Goal: Navigation & Orientation: Locate item on page

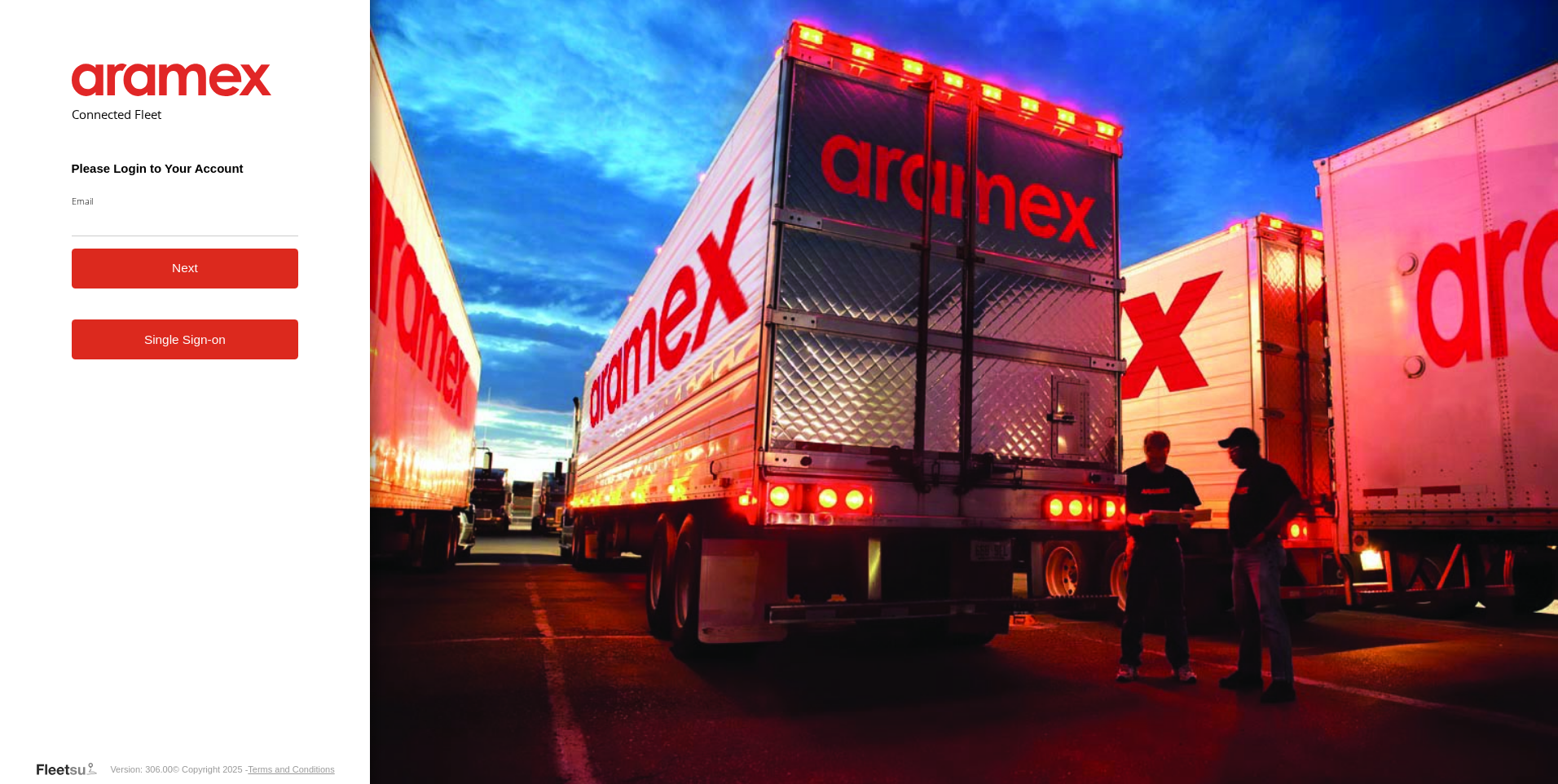
drag, startPoint x: 196, startPoint y: 359, endPoint x: 205, endPoint y: 352, distance: 11.4
click at [196, 359] on link "Single Sign-on" at bounding box center [185, 339] width 228 height 40
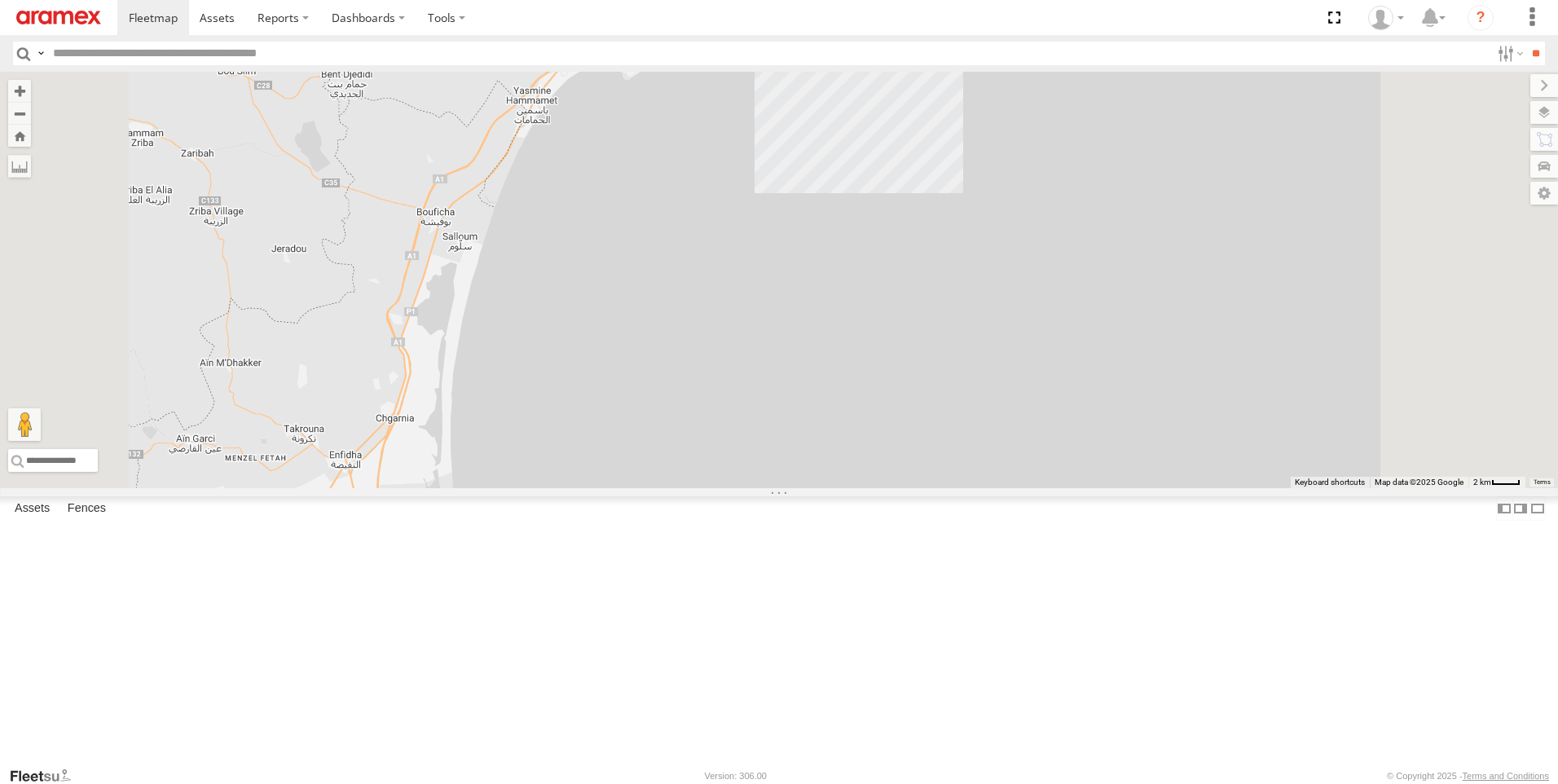
click at [960, 480] on div "247 TU 7028 6" at bounding box center [779, 280] width 1558 height 416
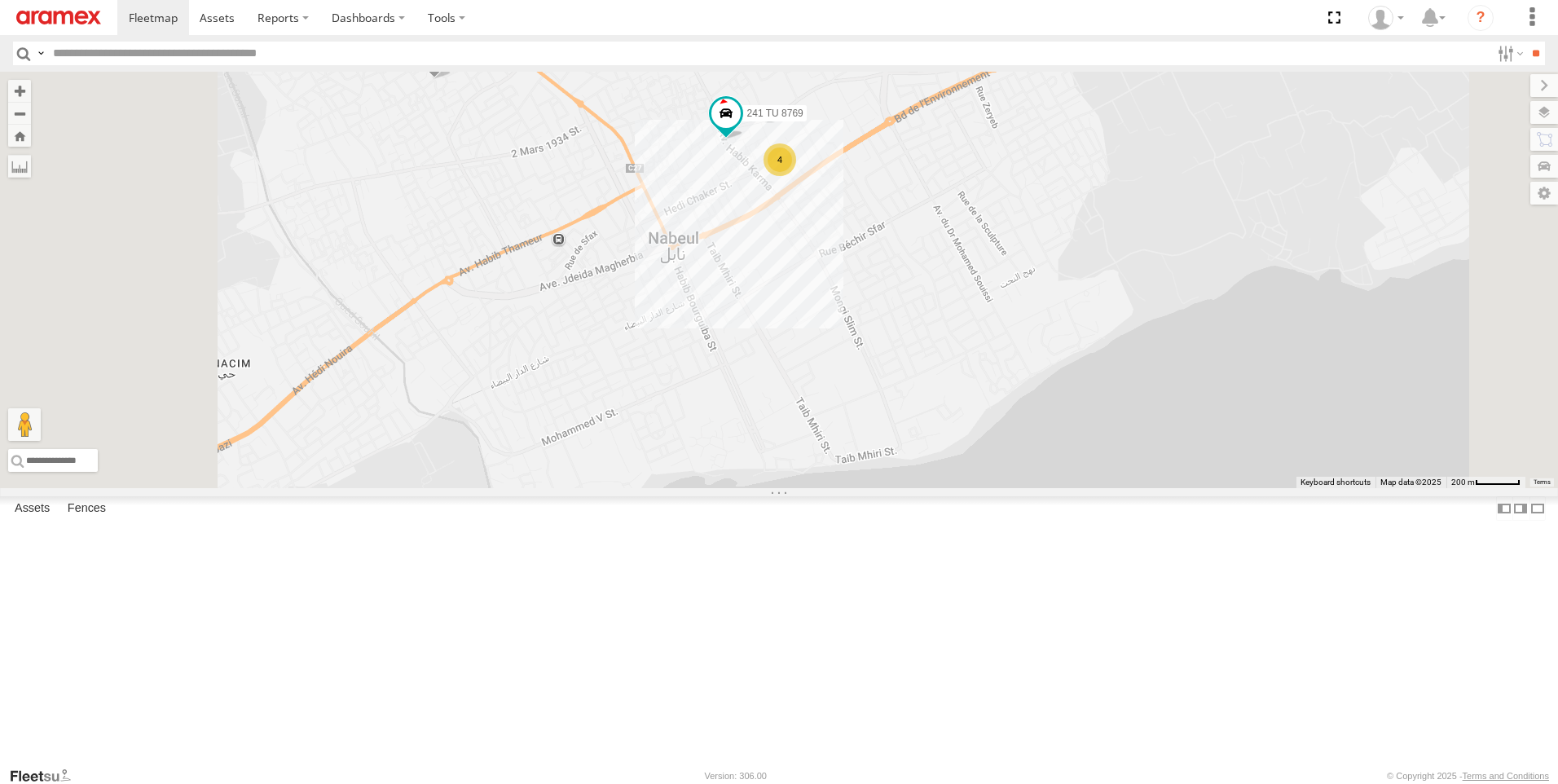
drag, startPoint x: 946, startPoint y: 191, endPoint x: 968, endPoint y: 362, distance: 172.4
click at [968, 362] on div "247 TU 7028 231 TU 3162 241 TU 8769 4" at bounding box center [779, 280] width 1558 height 416
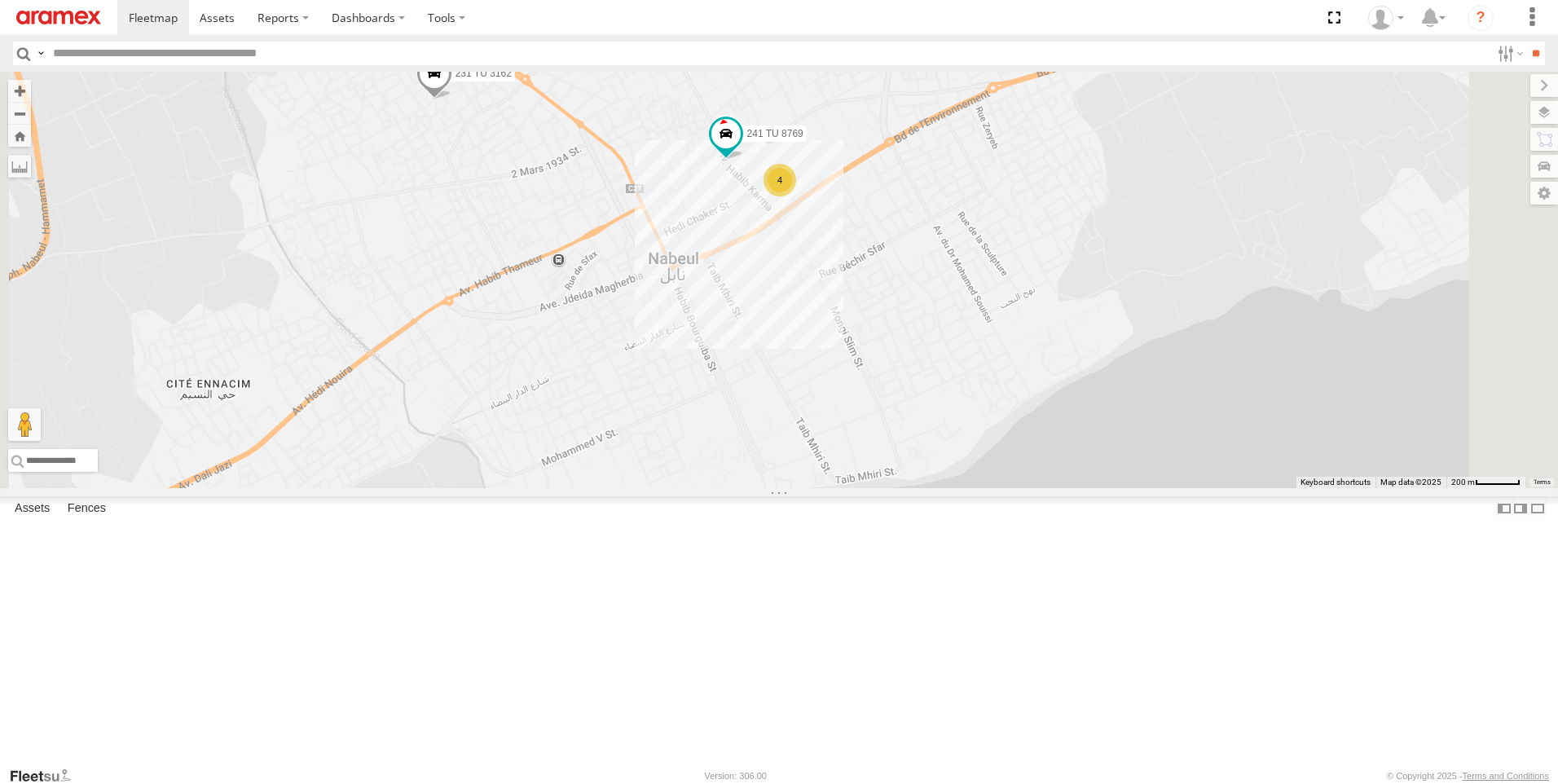
drag, startPoint x: 949, startPoint y: 349, endPoint x: 952, endPoint y: 417, distance: 68.1
click at [952, 417] on div "247 TU 7028 231 TU 3162 241 TU 8769 4" at bounding box center [779, 280] width 1558 height 416
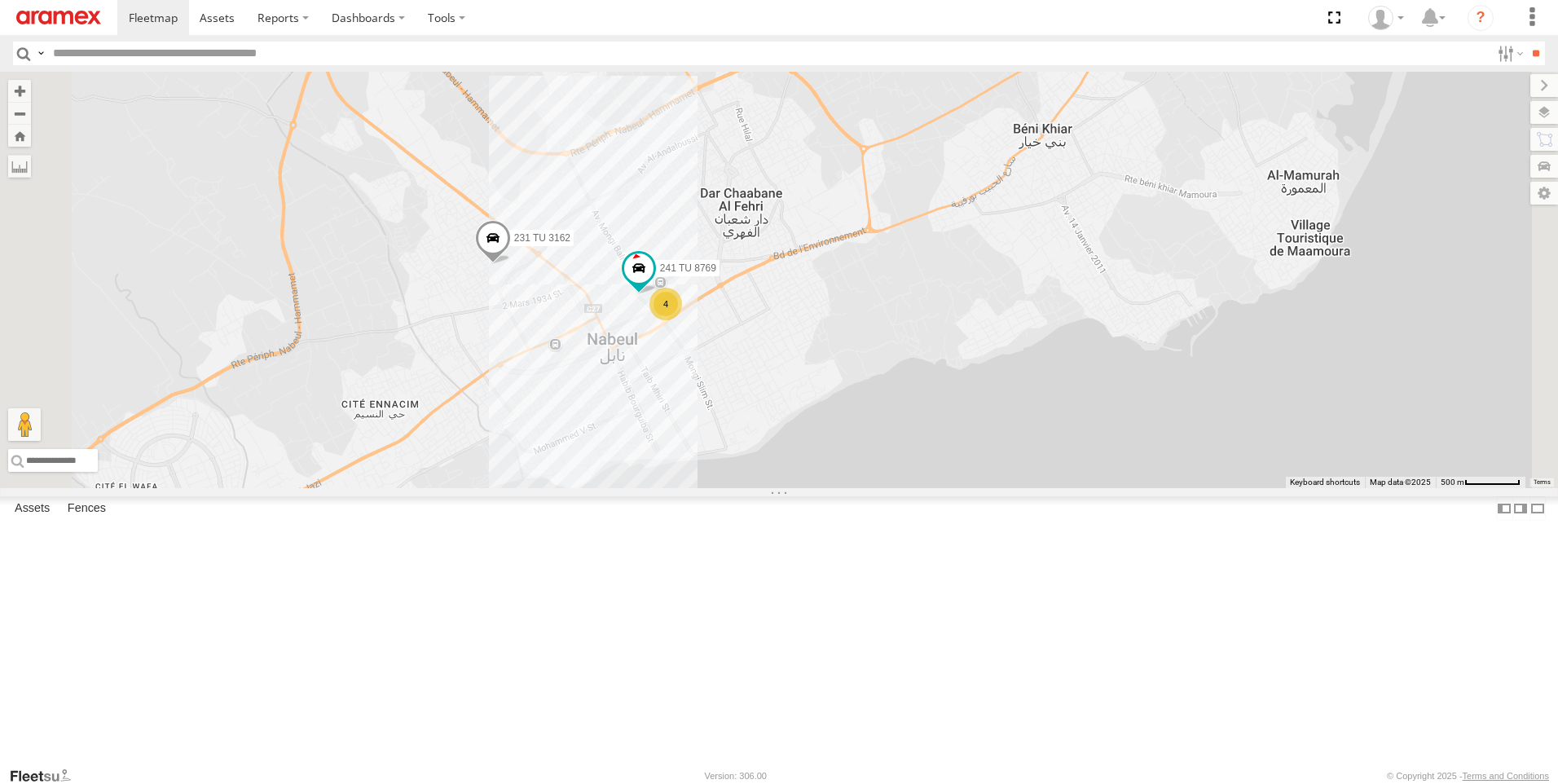
drag, startPoint x: 787, startPoint y: 567, endPoint x: 804, endPoint y: 638, distance: 73.0
click at [804, 488] on div "247 TU 7028 231 TU 3162 241 TU 8769 4" at bounding box center [779, 280] width 1558 height 416
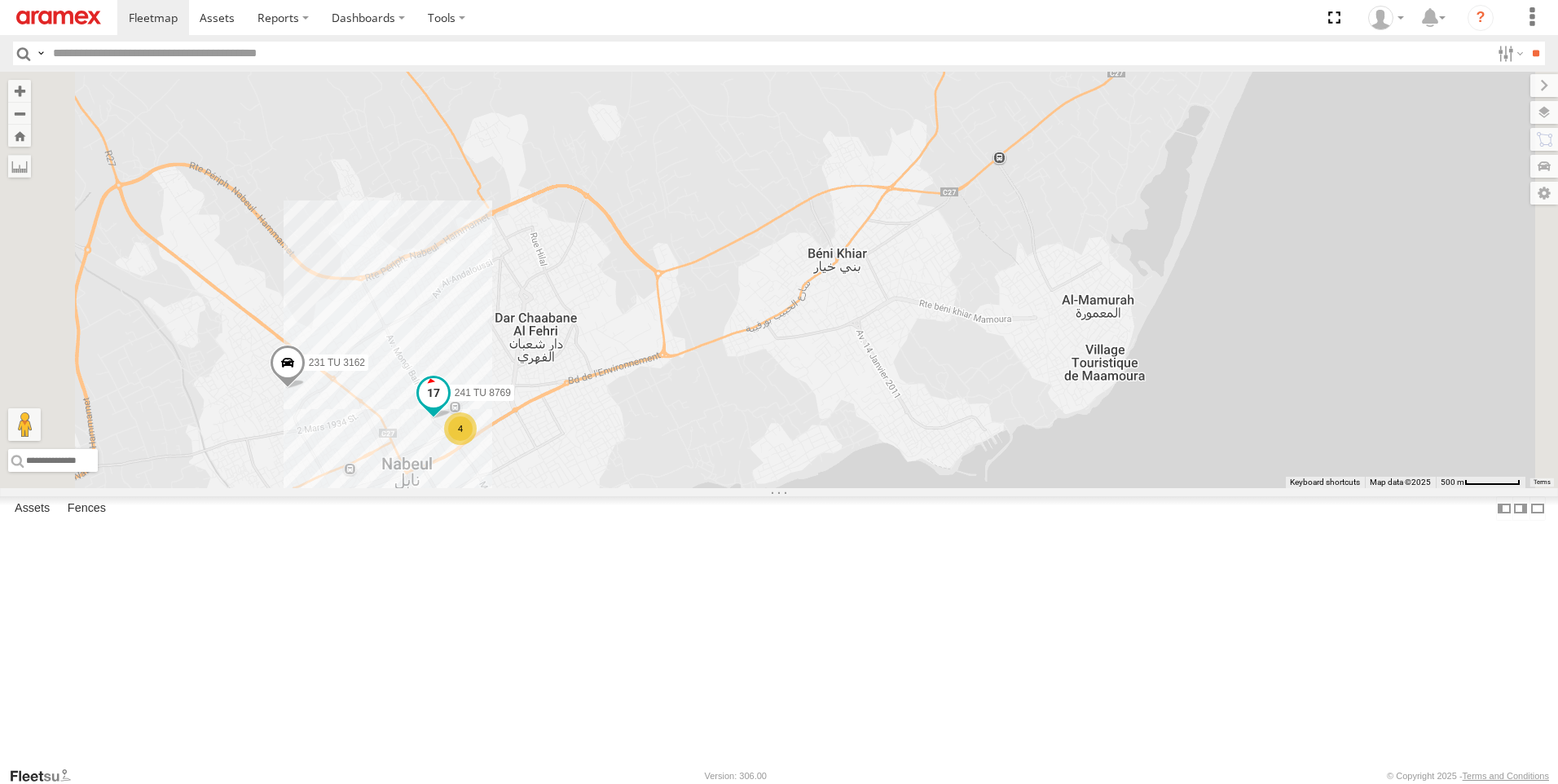
click at [448, 408] on span at bounding box center [433, 392] width 30 height 30
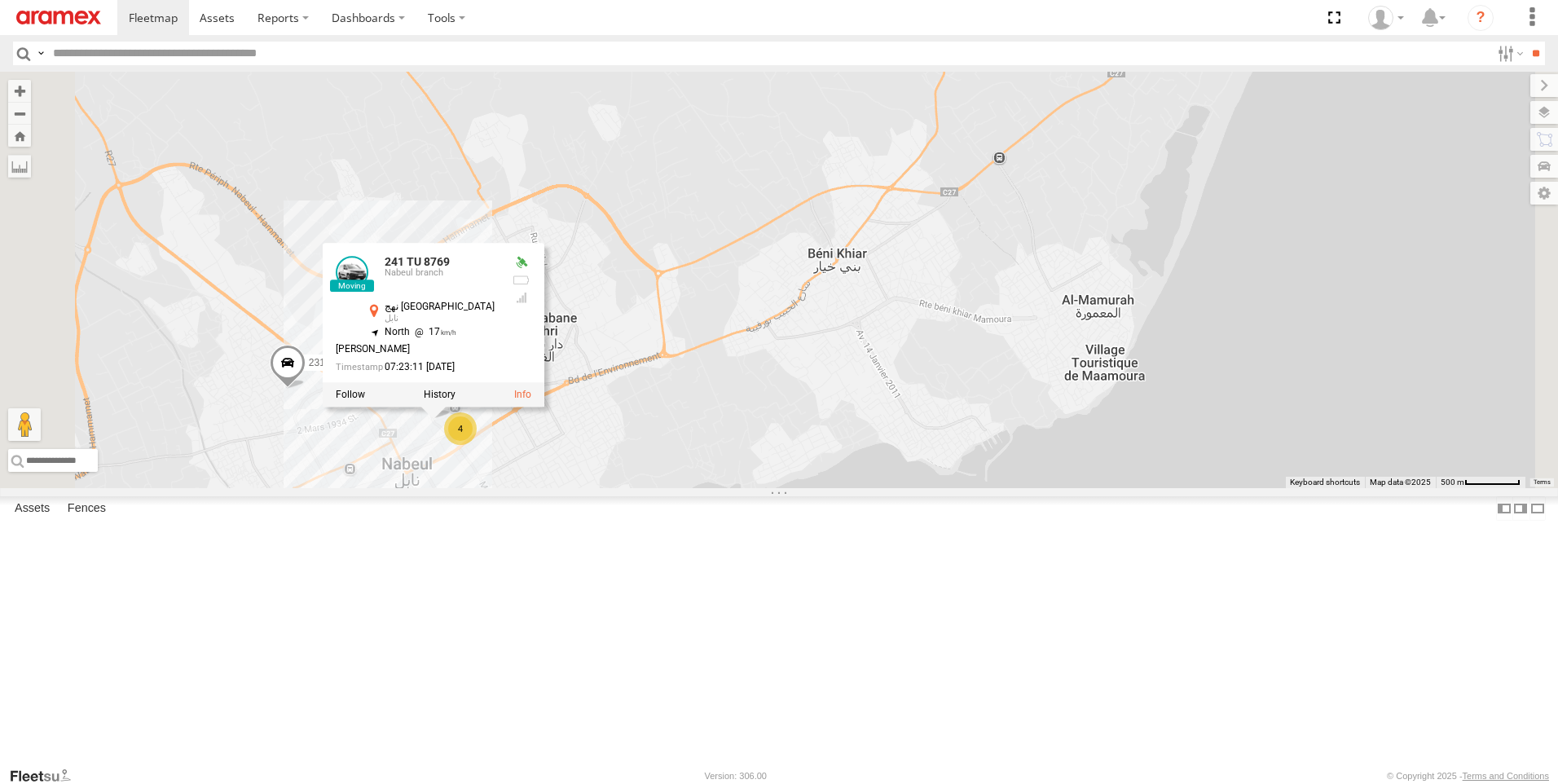
click at [979, 214] on div "247 TU 7028 231 TU 3162 4 241 TU 8769 241 TU 8769 [GEOGRAPHIC_DATA] branch نهج …" at bounding box center [779, 280] width 1558 height 416
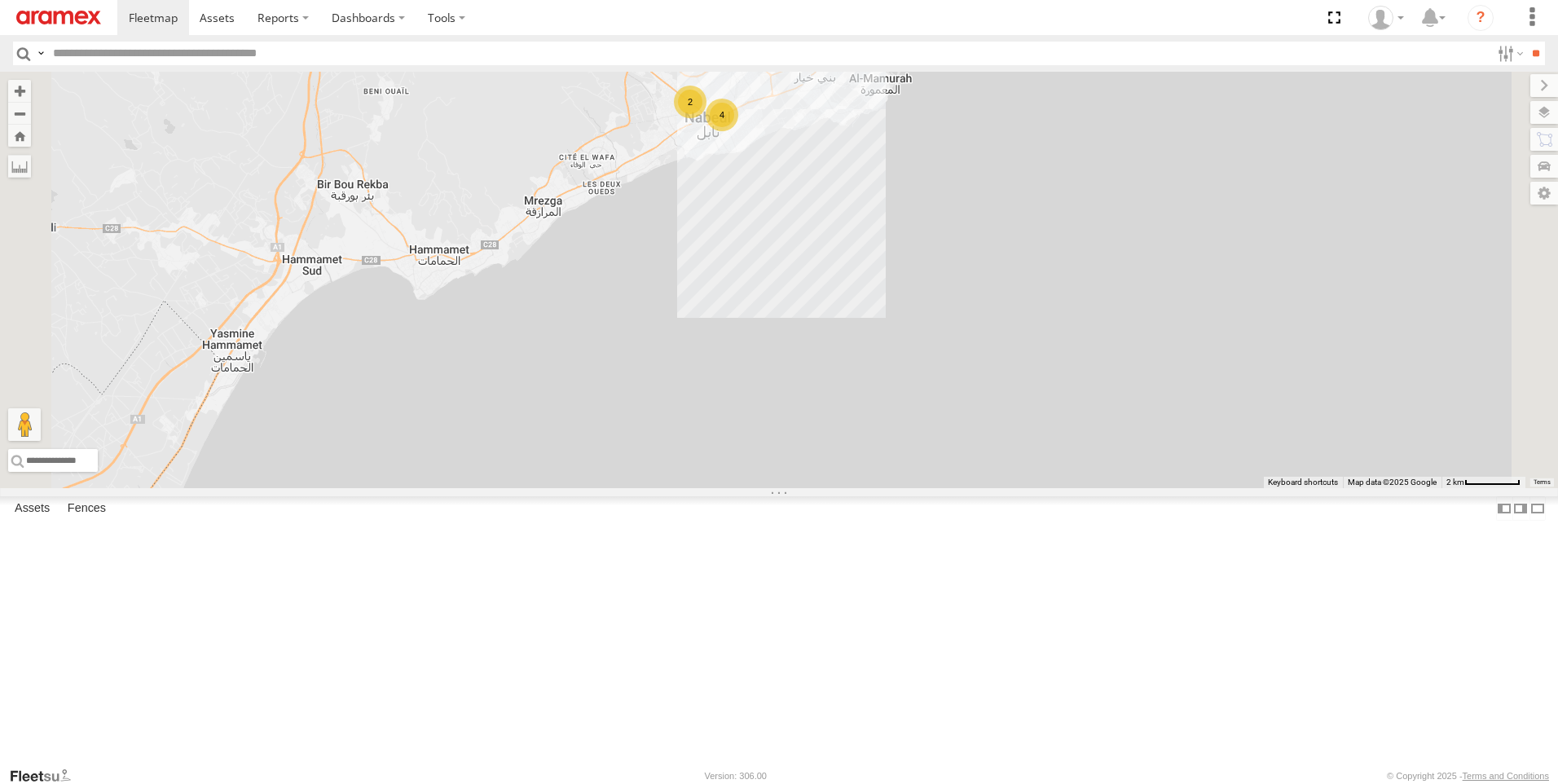
drag, startPoint x: 962, startPoint y: 299, endPoint x: 984, endPoint y: 417, distance: 120.0
click at [984, 417] on div "247 TU 7028 4 2" at bounding box center [779, 280] width 1558 height 416
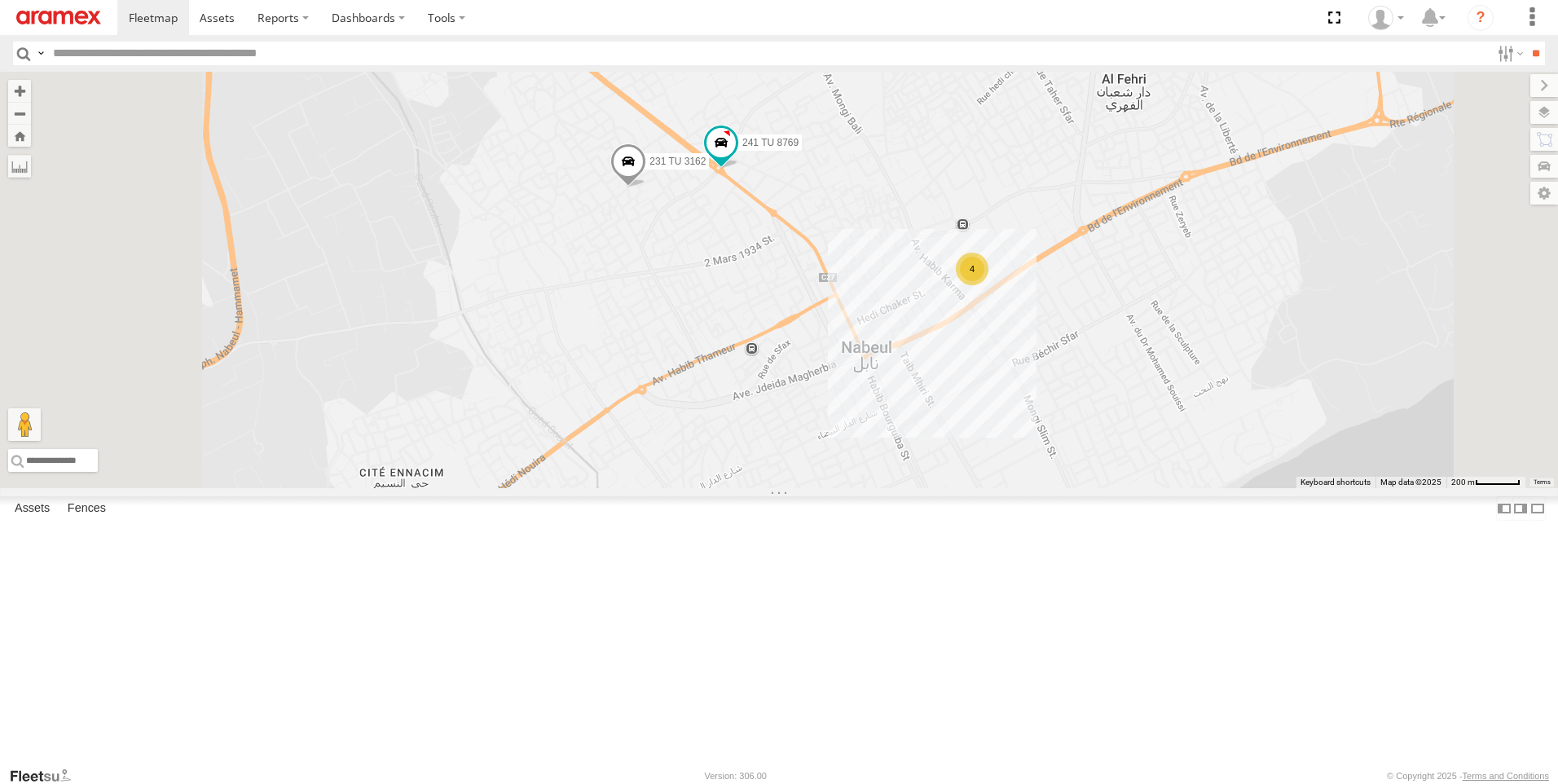
drag, startPoint x: 903, startPoint y: 301, endPoint x: 913, endPoint y: 370, distance: 69.7
click at [913, 370] on div "247 TU 7028 241 TU 8769 231 TU 3162 4" at bounding box center [779, 280] width 1558 height 416
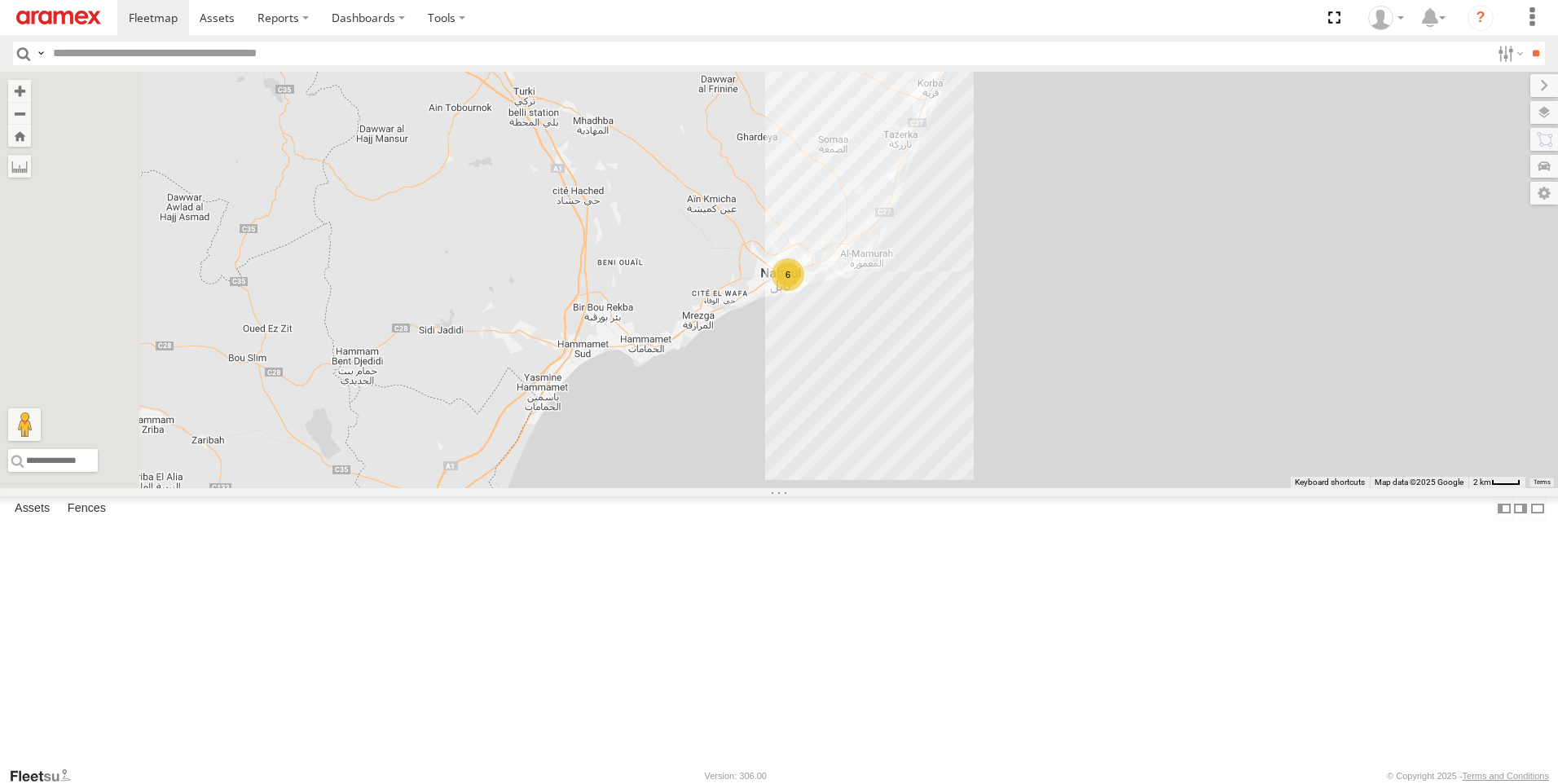
drag, startPoint x: 975, startPoint y: 302, endPoint x: 1011, endPoint y: 653, distance: 352.8
click at [1011, 488] on div "247 TU 7028 6" at bounding box center [779, 280] width 1558 height 416
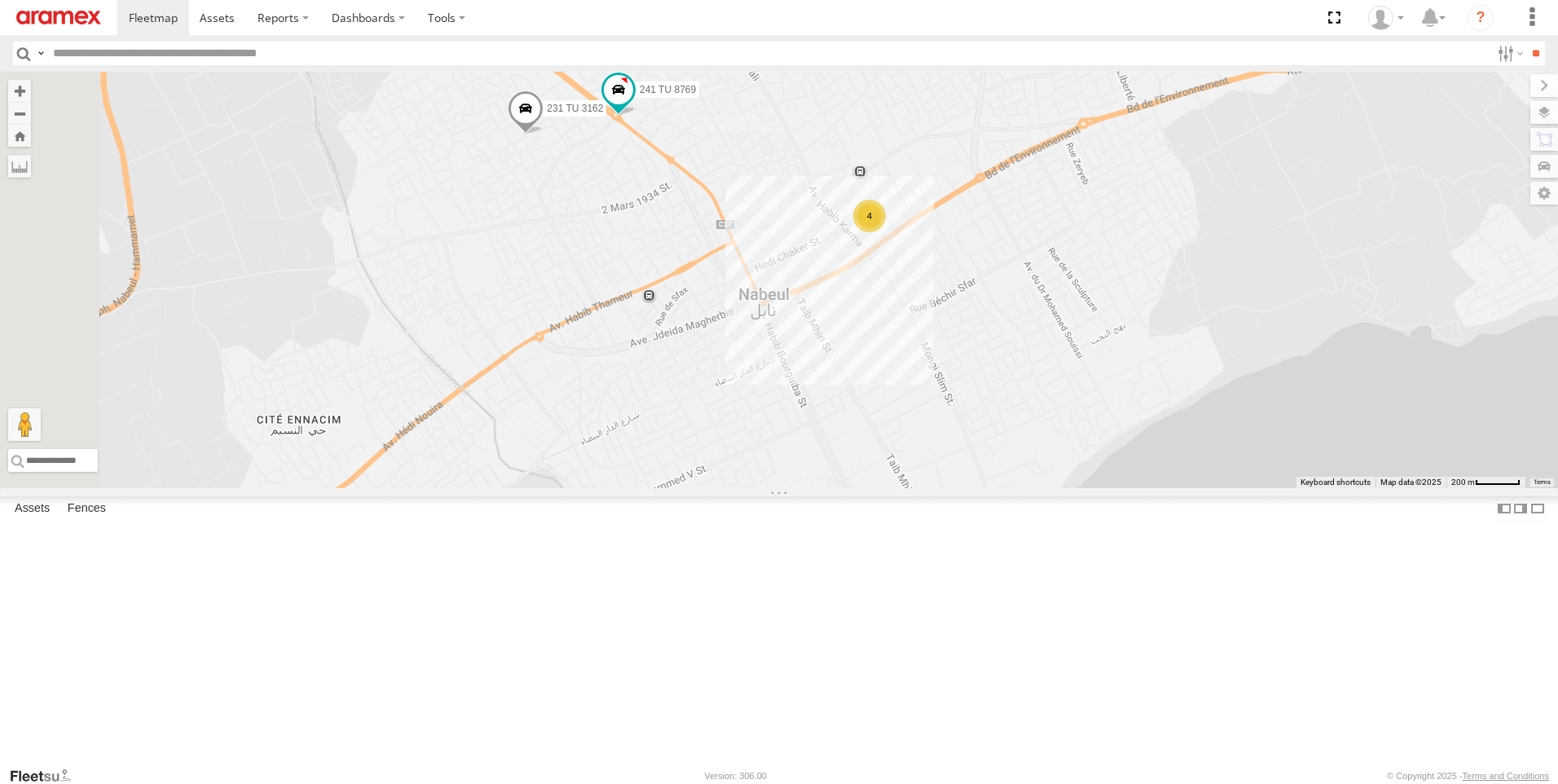
drag, startPoint x: 925, startPoint y: 344, endPoint x: 924, endPoint y: 374, distance: 30.0
click at [924, 373] on div "247 TU 7028 241 TU 8769 231 TU 3162 4" at bounding box center [779, 280] width 1558 height 416
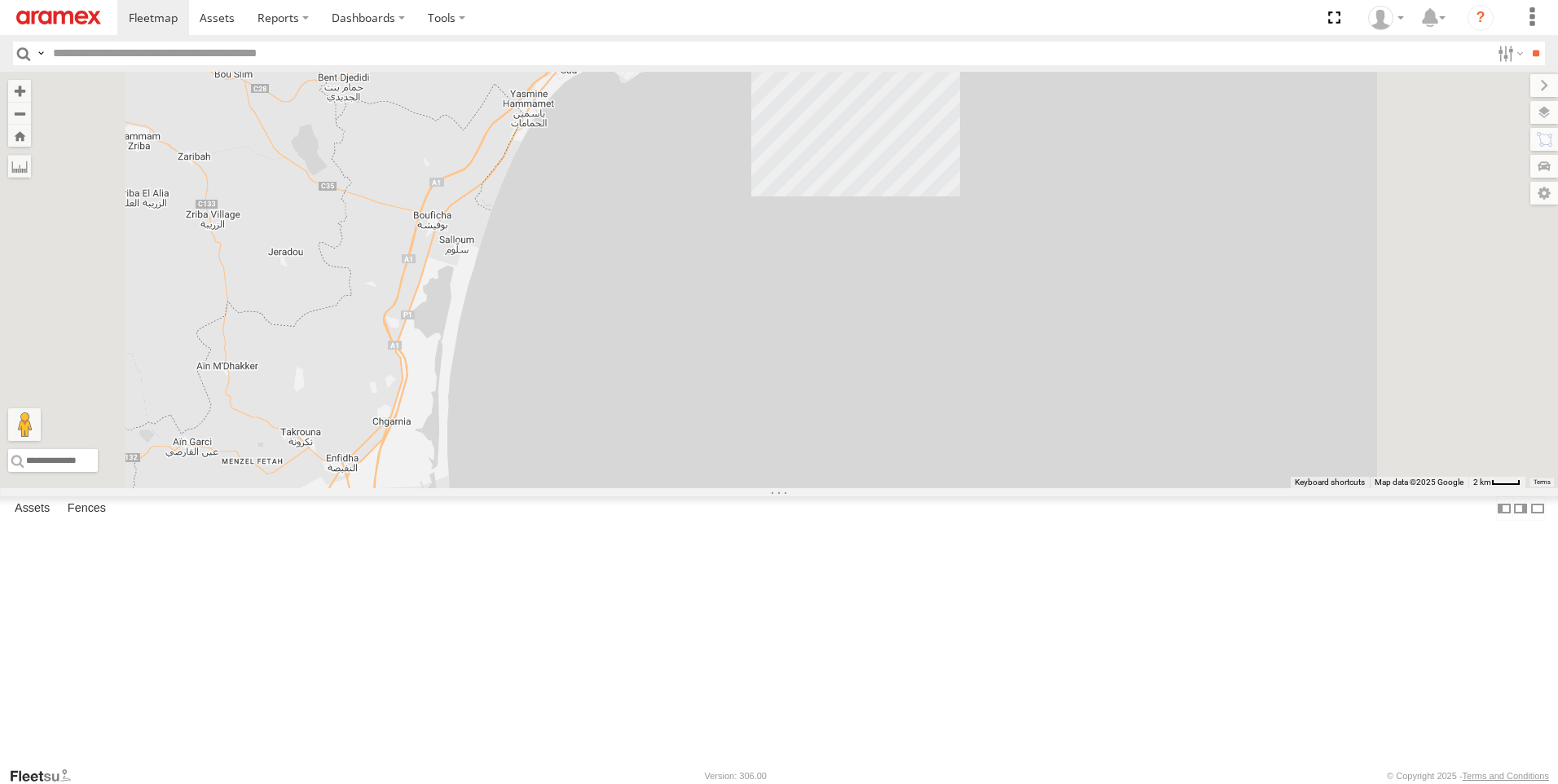
drag, startPoint x: 996, startPoint y: 244, endPoint x: 1023, endPoint y: 446, distance: 203.8
click at [1023, 446] on div "247 TU 7028 6" at bounding box center [779, 280] width 1558 height 416
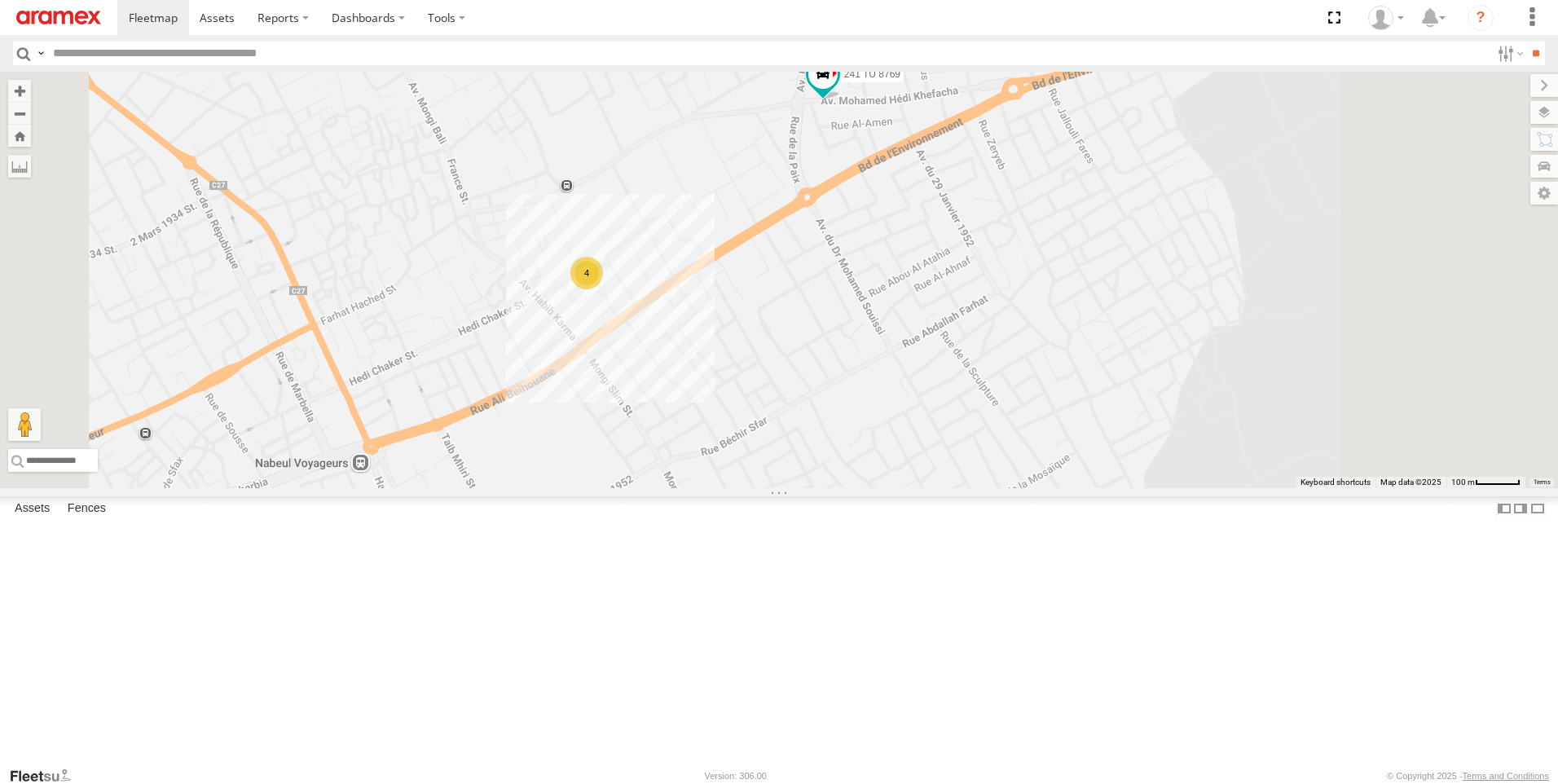
drag, startPoint x: 1045, startPoint y: 235, endPoint x: 1005, endPoint y: 329, distance: 102.2
click at [1005, 329] on div "241 TU 8769 4" at bounding box center [779, 280] width 1558 height 416
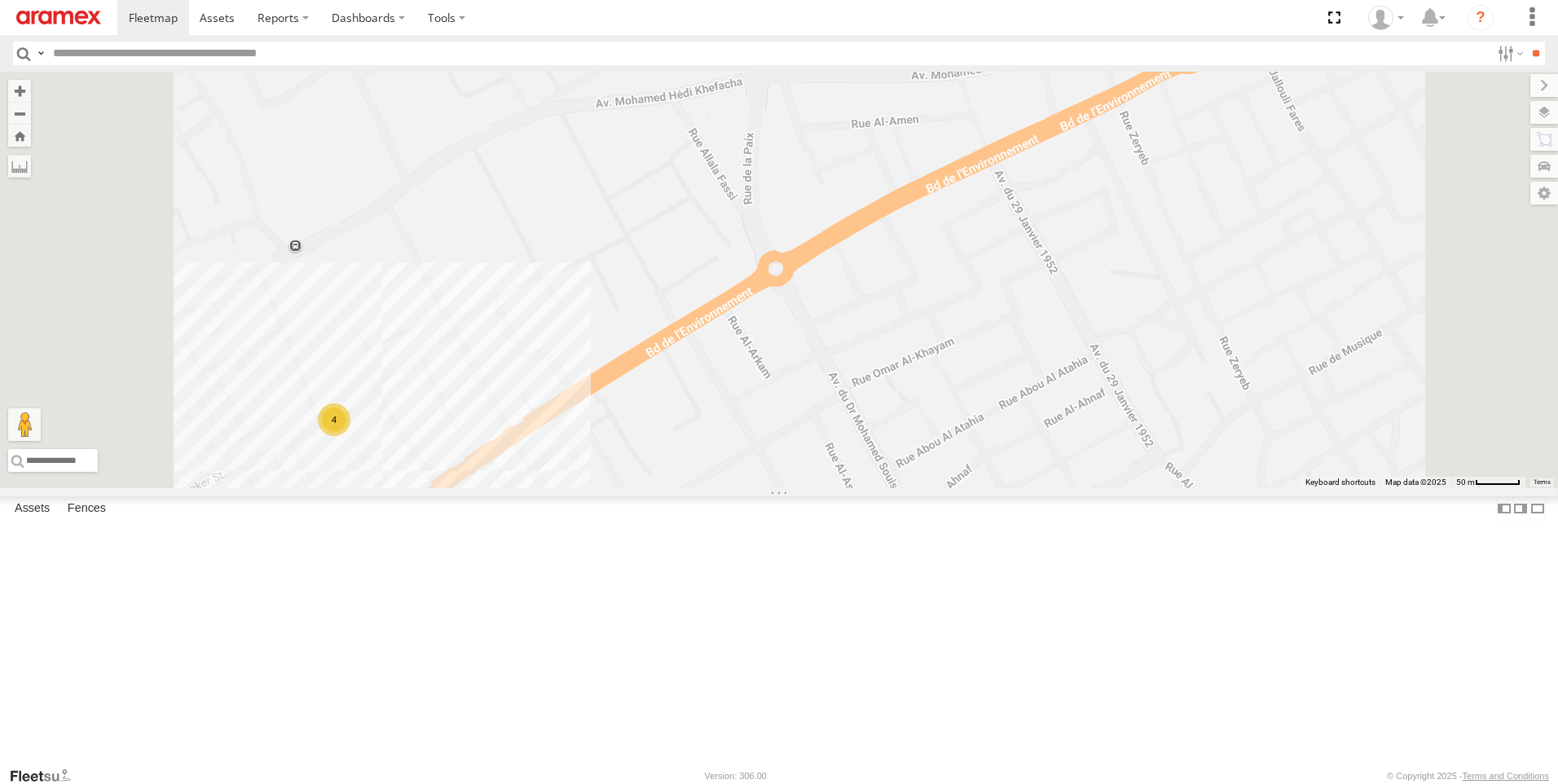
click at [1198, 226] on div "241 TU 8769 4" at bounding box center [779, 280] width 1558 height 416
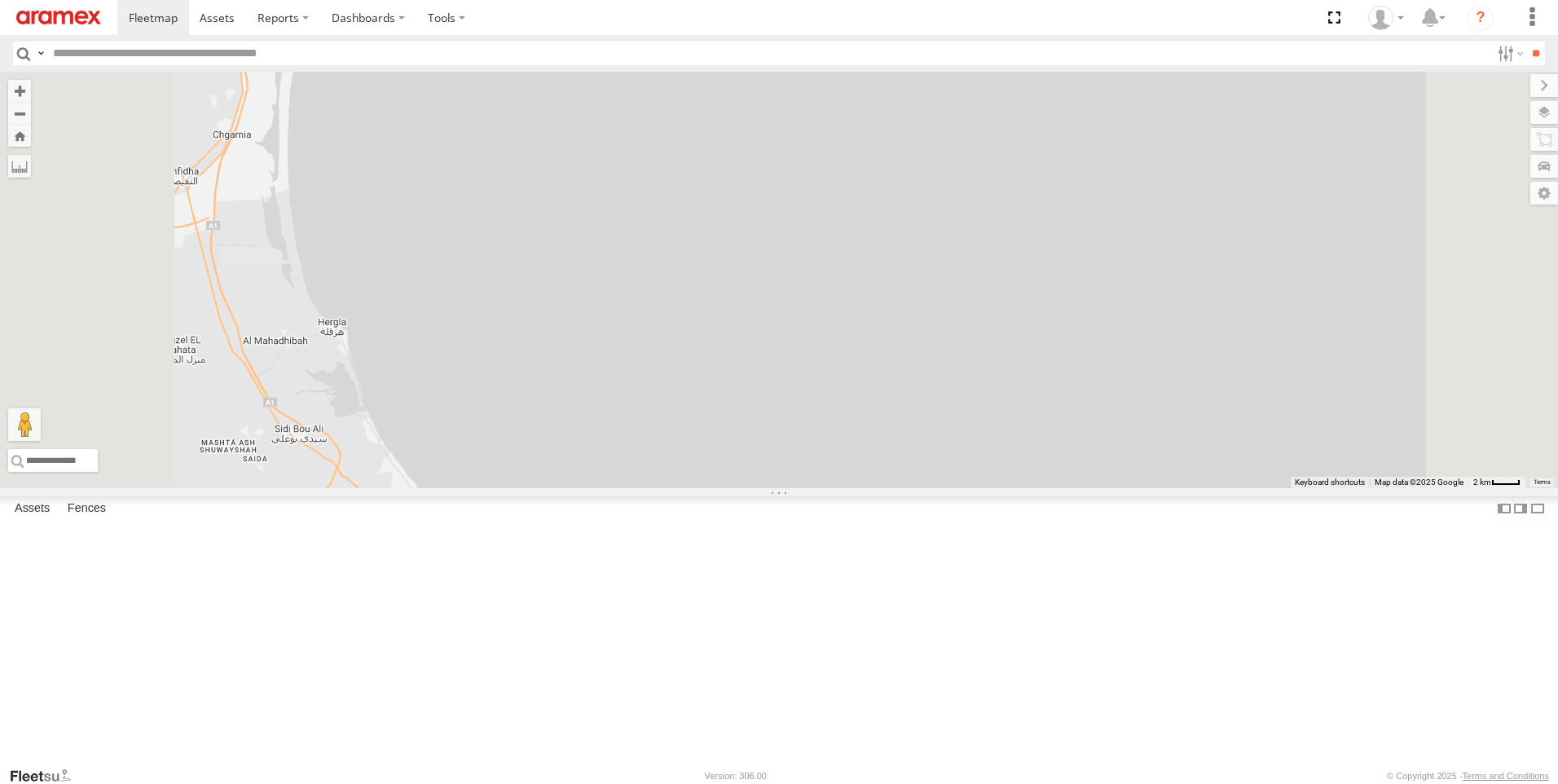
drag, startPoint x: 1018, startPoint y: 323, endPoint x: 1056, endPoint y: 675, distance: 354.0
click at [1051, 488] on div "247 TU 7028" at bounding box center [779, 280] width 1558 height 416
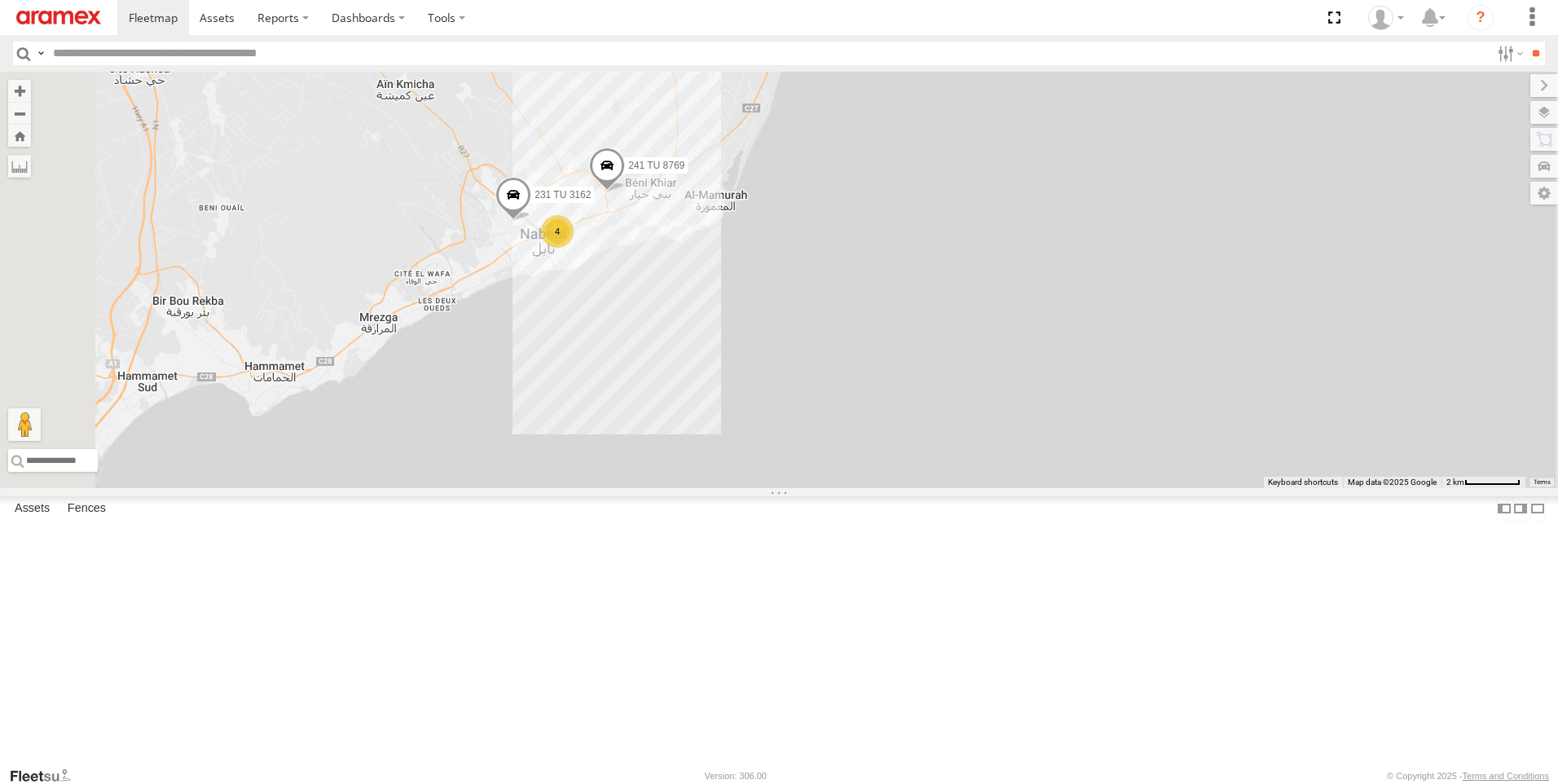
drag, startPoint x: 930, startPoint y: 398, endPoint x: 941, endPoint y: 426, distance: 30.1
click at [941, 425] on div "247 TU 7028 241 TU 8769 4 231 TU 3162" at bounding box center [779, 280] width 1558 height 416
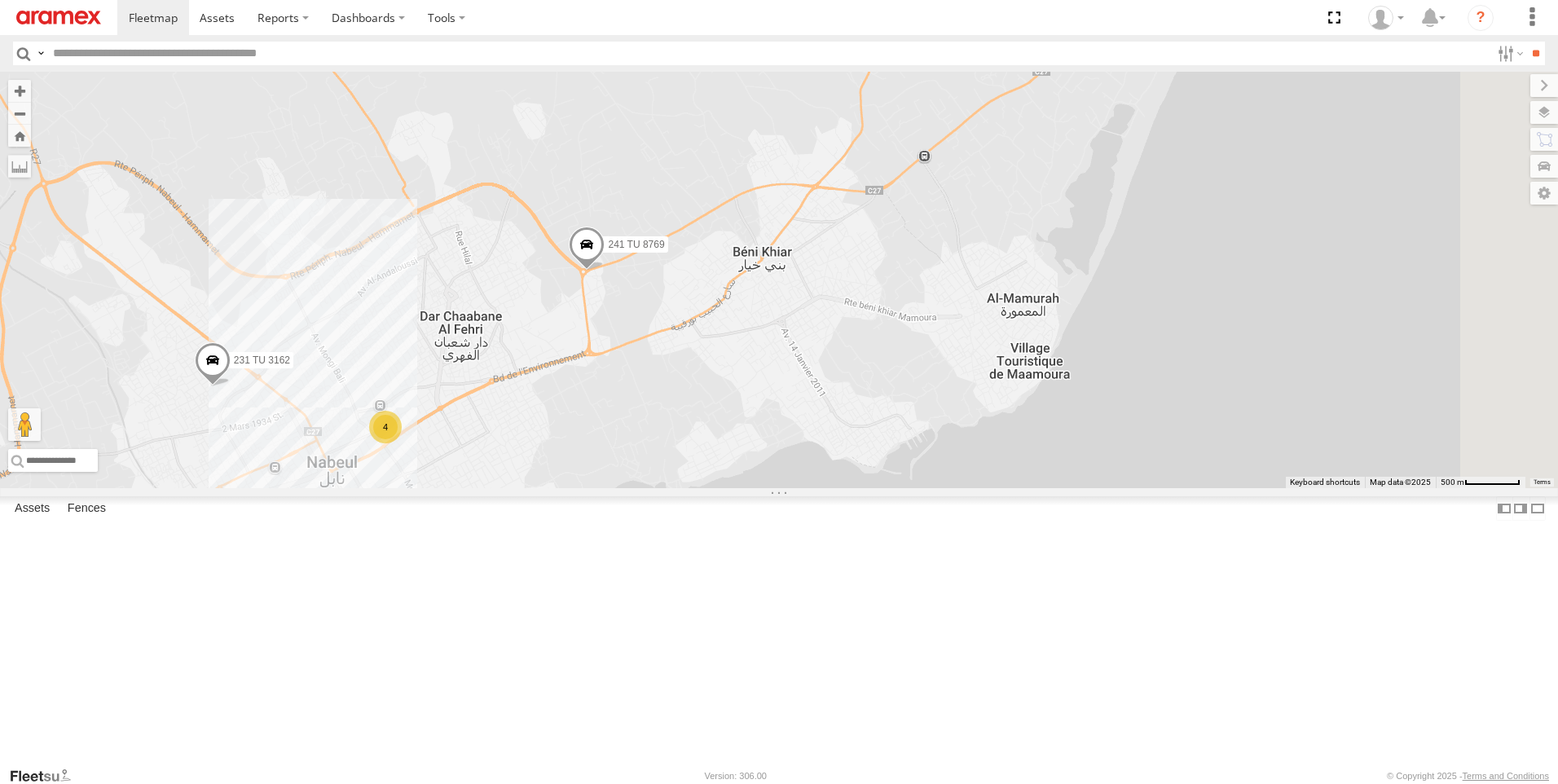
click at [605, 271] on span at bounding box center [586, 249] width 36 height 44
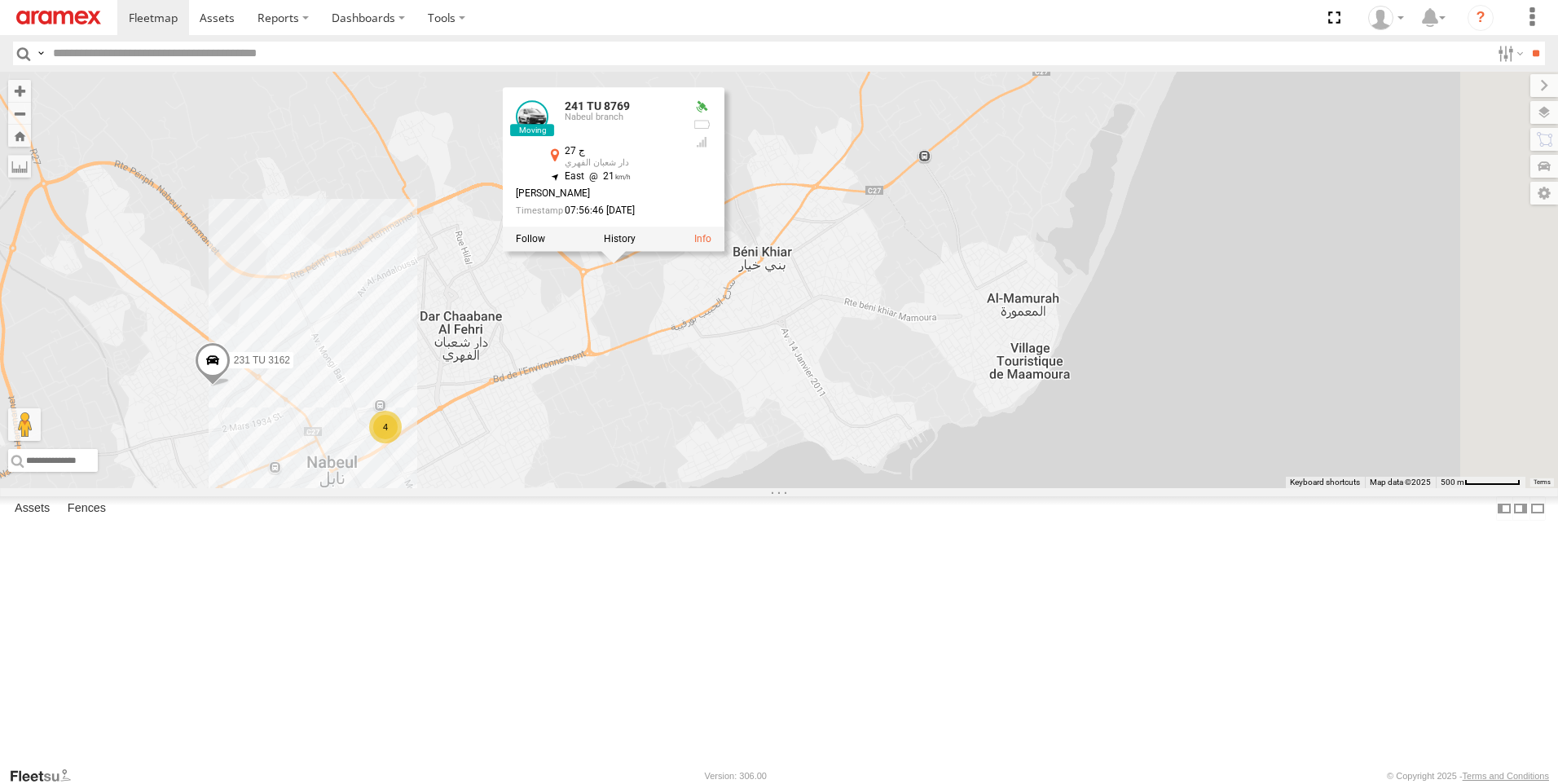
click at [945, 488] on div "247 TU 7028 241 TU 8769 231 TU 3162 4 241 TU 8769 [GEOGRAPHIC_DATA] branch ج 27…" at bounding box center [779, 280] width 1558 height 416
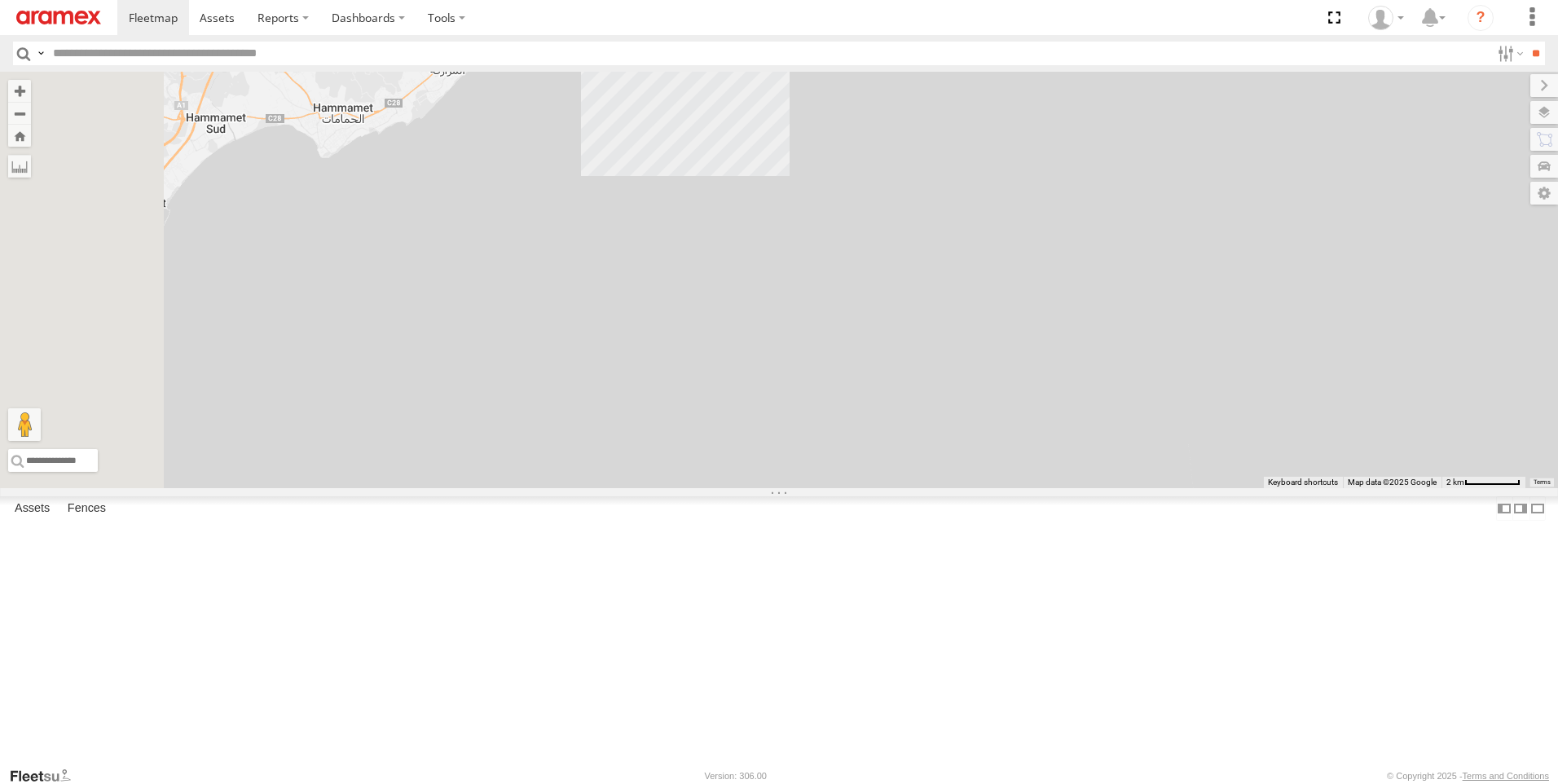
drag, startPoint x: 993, startPoint y: 160, endPoint x: 988, endPoint y: 304, distance: 144.1
click at [988, 304] on div "241 TU 8769 247 TU 7028 4 231 TU 3162" at bounding box center [779, 280] width 1558 height 416
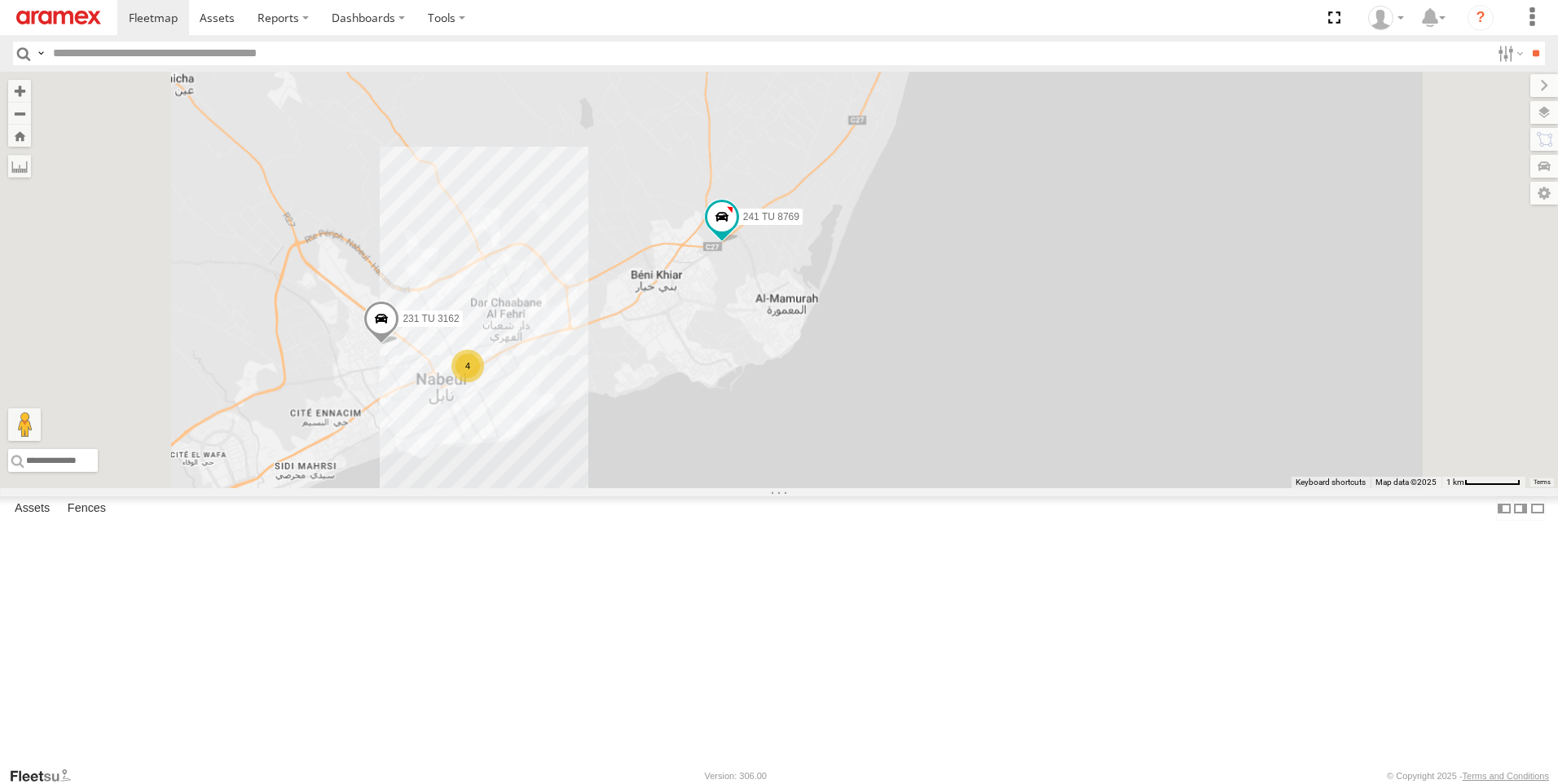
drag, startPoint x: 919, startPoint y: 349, endPoint x: 924, endPoint y: 502, distance: 153.1
click at [924, 488] on div "241 TU 8769 247 TU 7028 231 TU 3162 4" at bounding box center [779, 280] width 1558 height 416
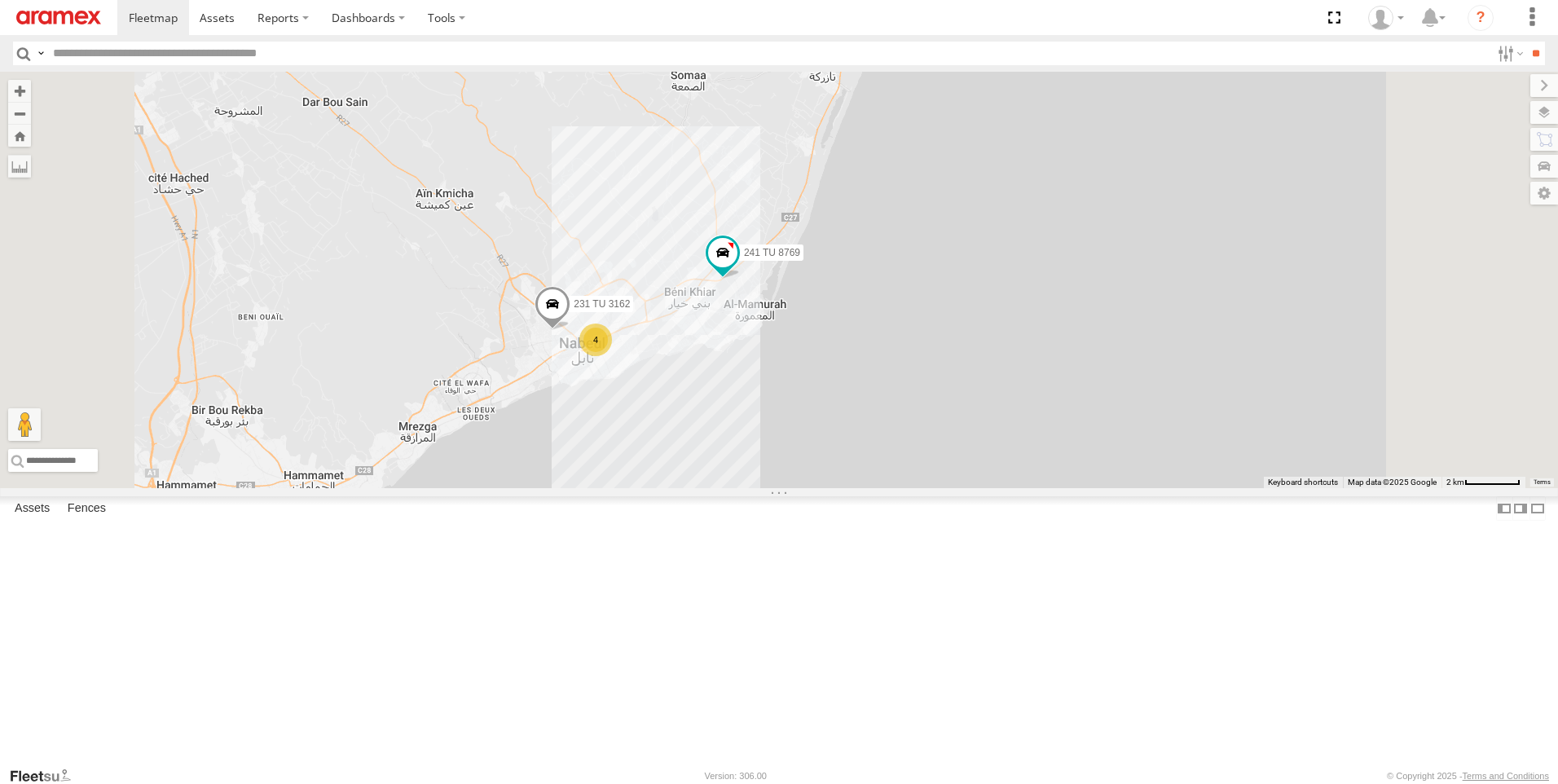
drag, startPoint x: 797, startPoint y: 323, endPoint x: 817, endPoint y: 458, distance: 136.5
click at [817, 458] on div "241 TU 8769 247 TU 7028 231 TU 3162 4" at bounding box center [779, 280] width 1558 height 416
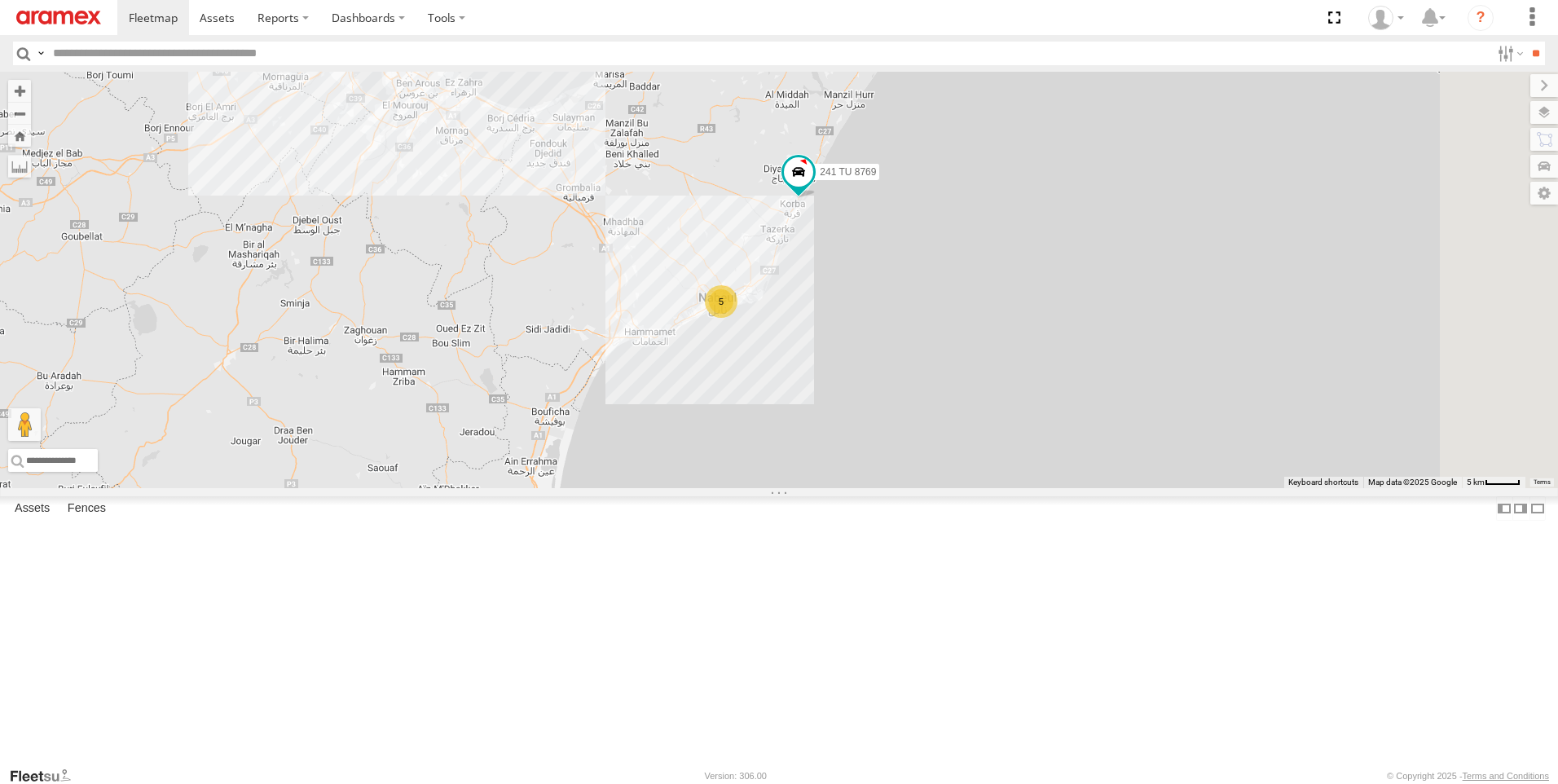
drag, startPoint x: 1224, startPoint y: 225, endPoint x: 1198, endPoint y: 460, distance: 236.4
click at [1198, 460] on div "5 241 TU 8769 247 TU 7028" at bounding box center [779, 280] width 1558 height 416
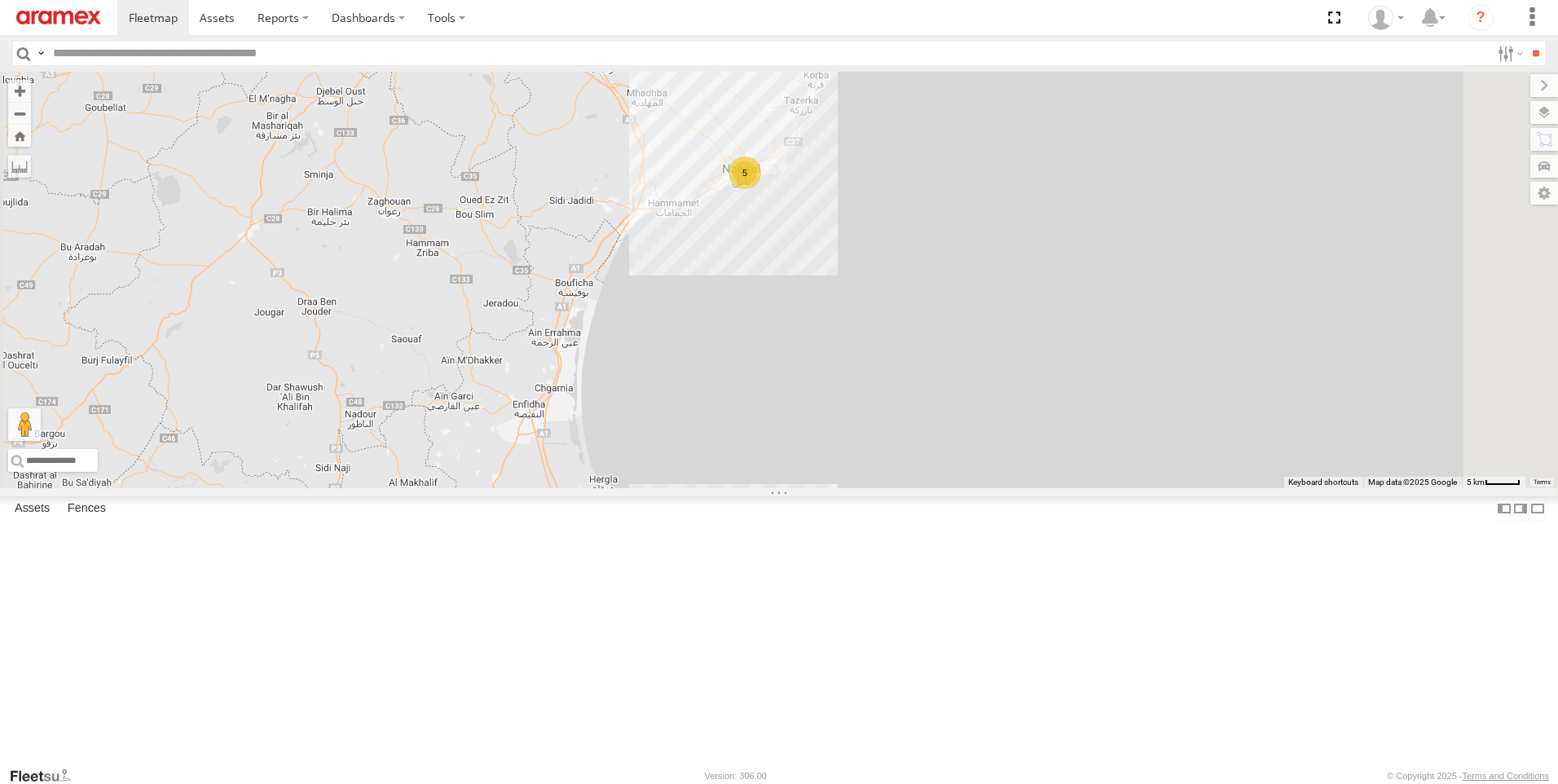
drag, startPoint x: 992, startPoint y: 143, endPoint x: 985, endPoint y: 291, distance: 148.2
click at [985, 291] on div "5 241 TU 8769 247 TU 7028" at bounding box center [779, 280] width 1558 height 416
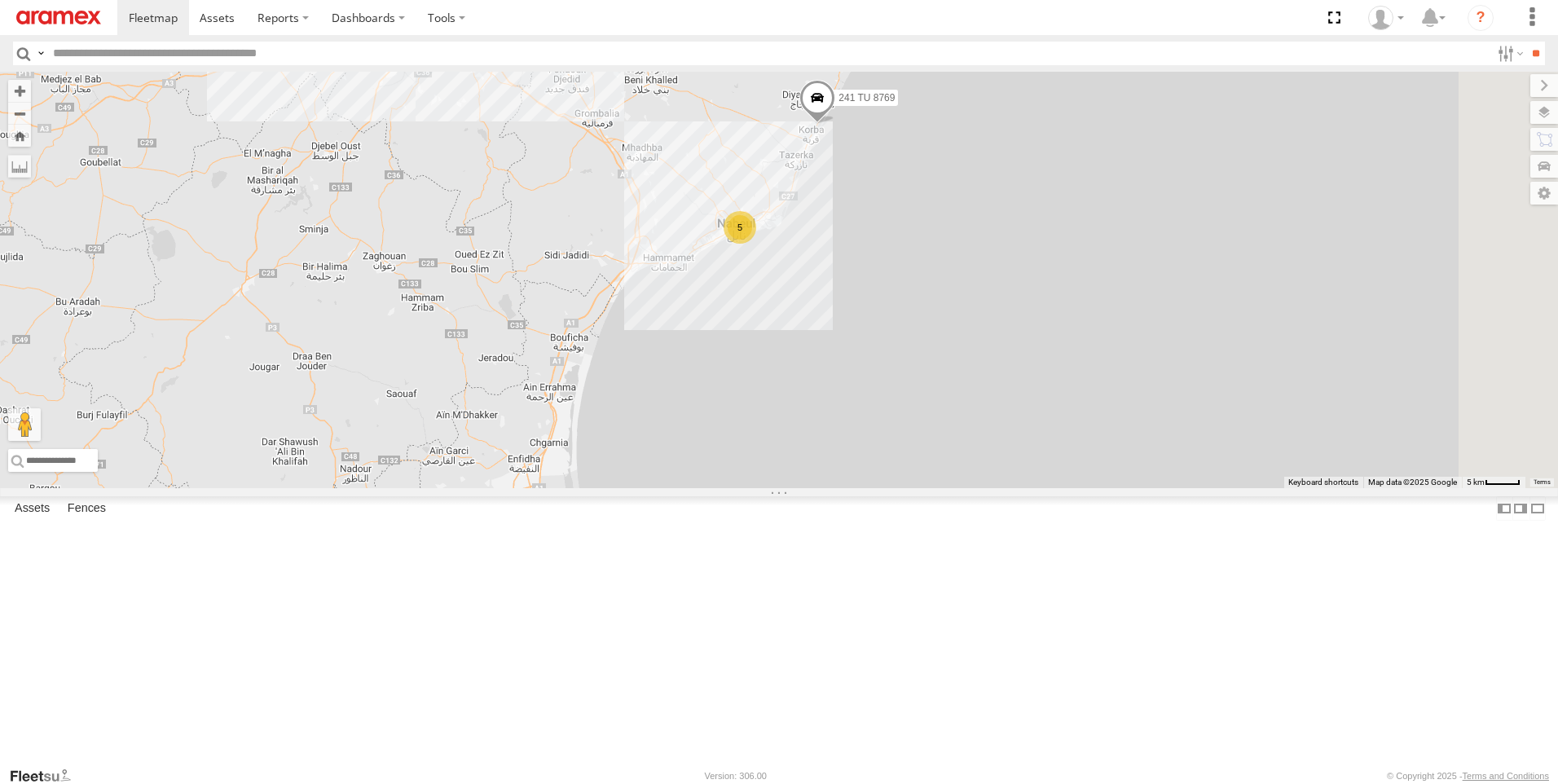
click at [836, 123] on span at bounding box center [817, 101] width 36 height 44
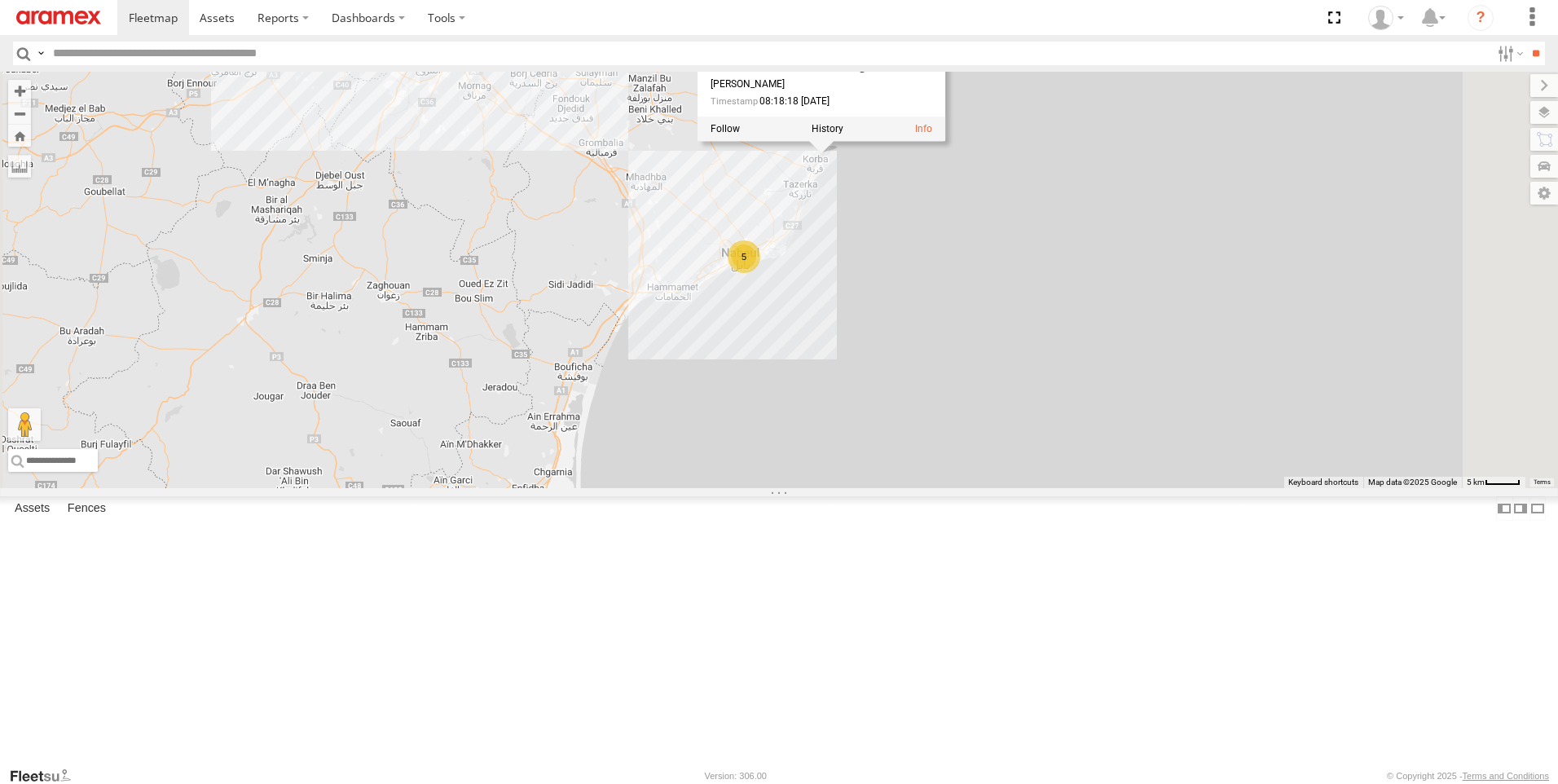
drag, startPoint x: 1057, startPoint y: 302, endPoint x: 1073, endPoint y: 404, distance: 103.2
click at [1073, 404] on div "5 241 TU 8769 247 TU 7028 241 TU 8769 [GEOGRAPHIC_DATA] branch ج 27 قربة 36.594…" at bounding box center [779, 280] width 1558 height 416
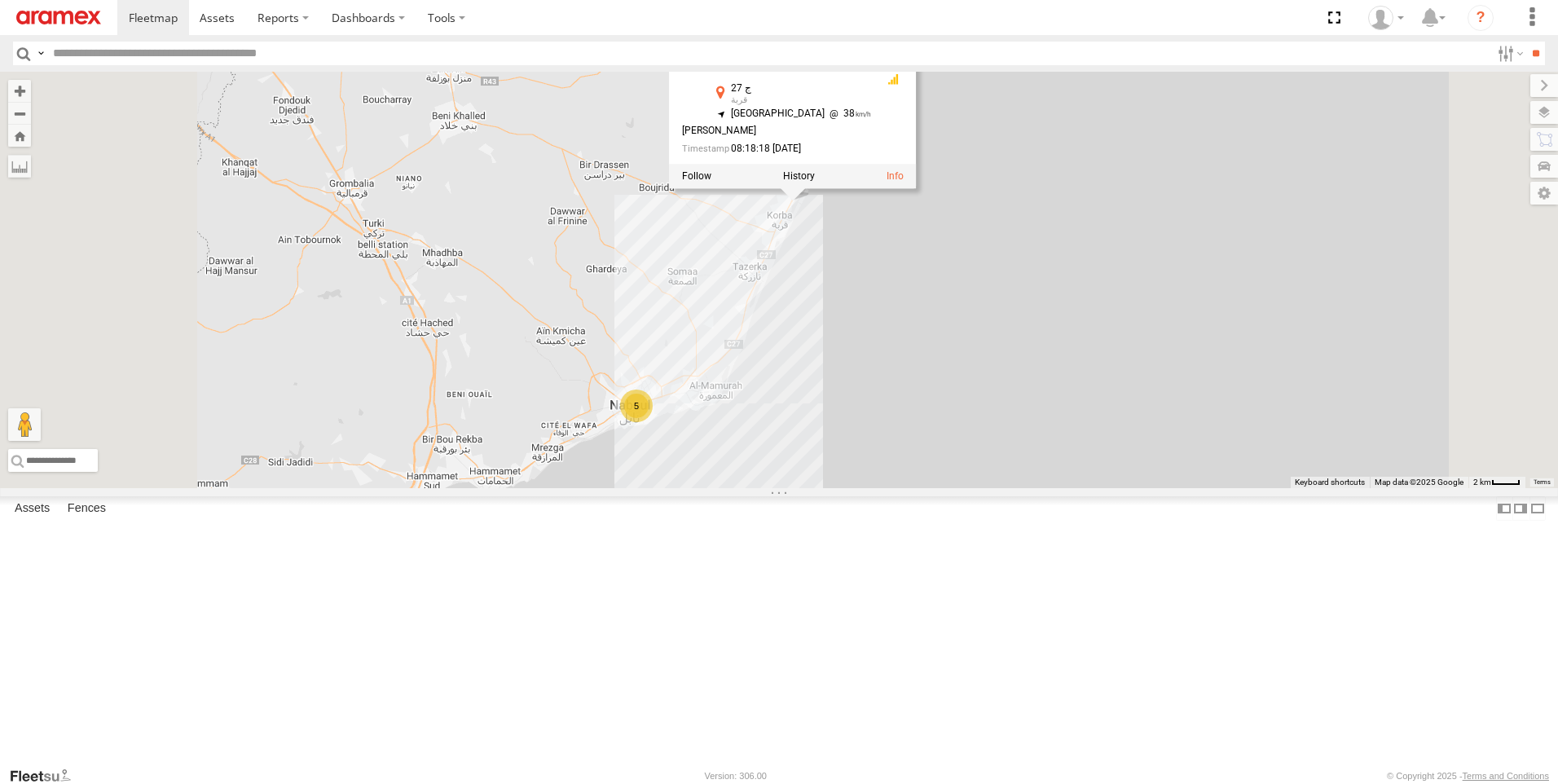
click at [1078, 399] on div "241 TU 8769 247 TU 7028 241 TU 8769 [GEOGRAPHIC_DATA] branch ج 27 قربة 36.59405…" at bounding box center [779, 280] width 1558 height 416
